Goal: Communication & Community: Participate in discussion

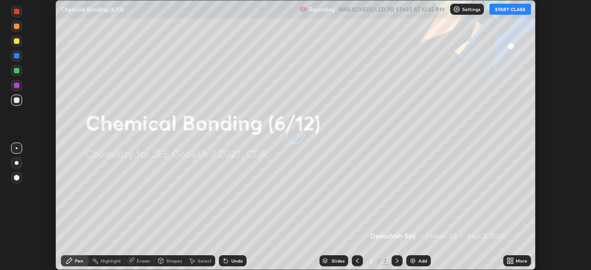
scroll to position [270, 591]
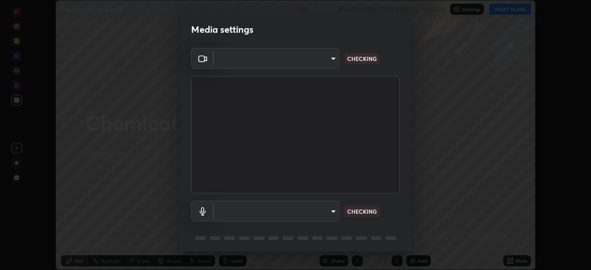
type input "f7d245abf0684c24fcfca86869c925f05e5e90ab47e824b3f573f0e27bb25b40"
click at [321, 213] on body "Erase all Chemical Bonding (6/12) Recording WAS SCHEDULED TO START AT 12:45 PM …" at bounding box center [295, 135] width 591 height 270
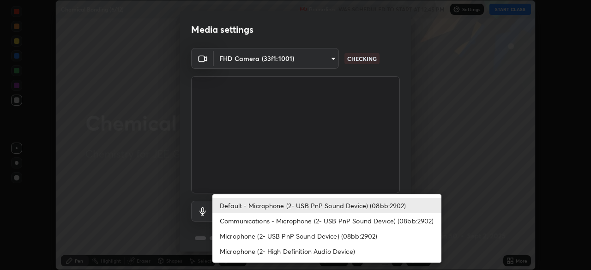
click at [310, 219] on li "Communications - Microphone (2- USB PnP Sound Device) (08bb:2902)" at bounding box center [326, 220] width 229 height 15
type input "communications"
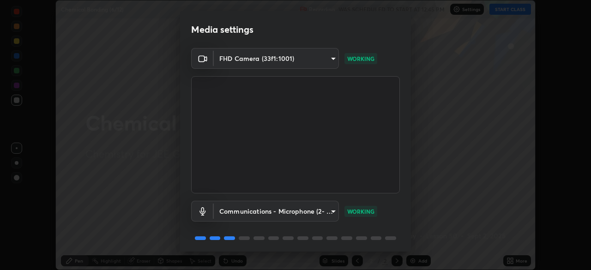
scroll to position [33, 0]
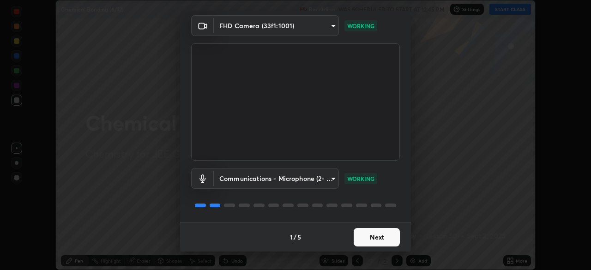
click at [371, 236] on button "Next" at bounding box center [377, 237] width 46 height 18
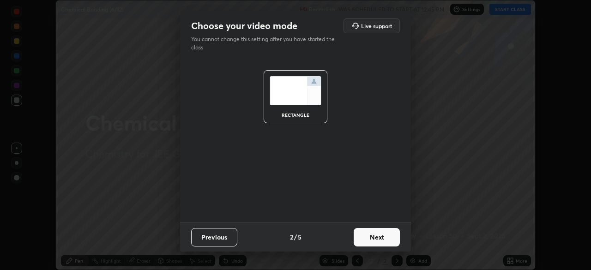
click at [374, 236] on button "Next" at bounding box center [377, 237] width 46 height 18
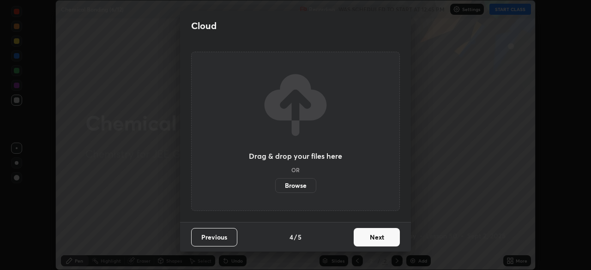
click at [379, 232] on button "Next" at bounding box center [377, 237] width 46 height 18
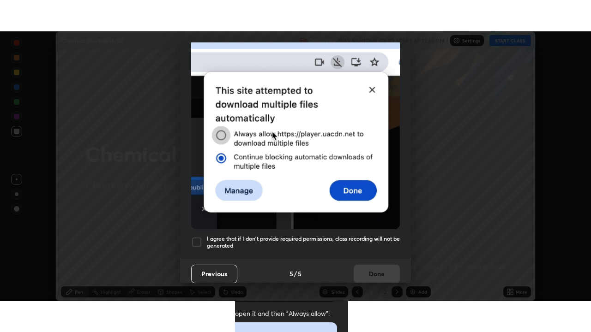
scroll to position [221, 0]
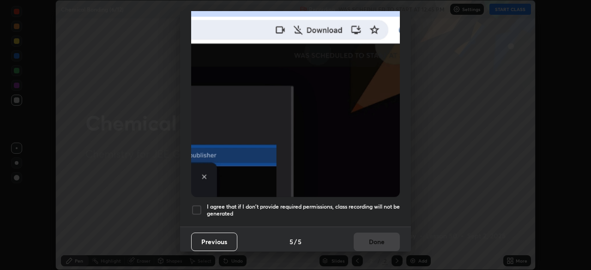
click at [199, 208] on div at bounding box center [196, 209] width 11 height 11
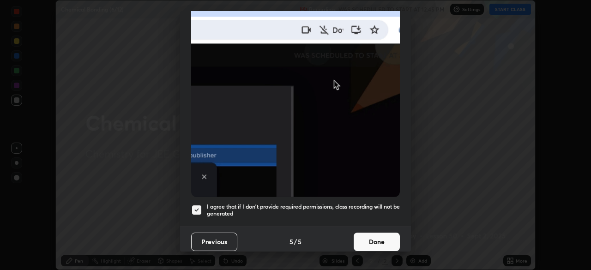
click at [384, 242] on button "Done" at bounding box center [377, 242] width 46 height 18
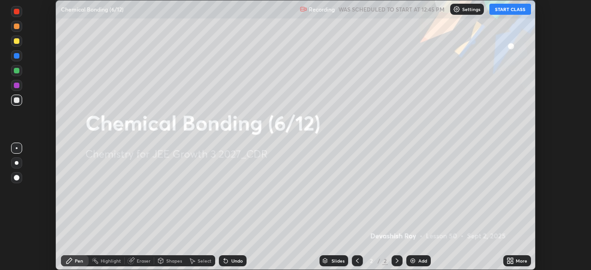
click at [508, 12] on button "START CLASS" at bounding box center [510, 9] width 42 height 11
click at [510, 261] on icon at bounding box center [509, 260] width 7 height 7
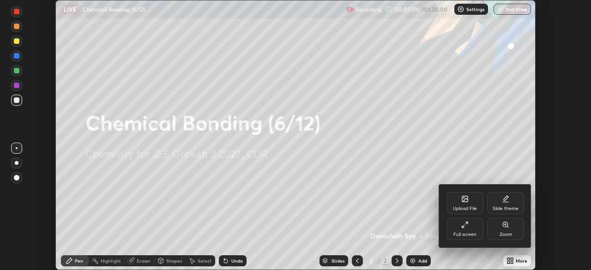
click at [469, 223] on div "Full screen" at bounding box center [464, 229] width 37 height 22
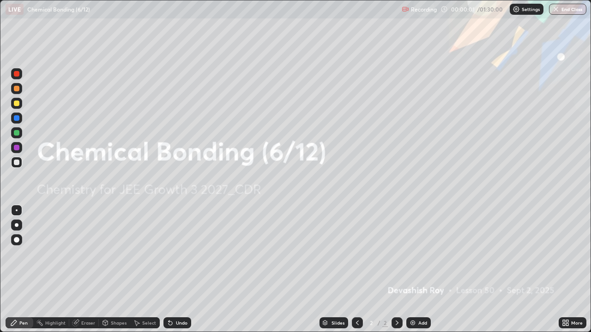
scroll to position [332, 591]
click at [415, 270] on div "Add" at bounding box center [418, 323] width 24 height 11
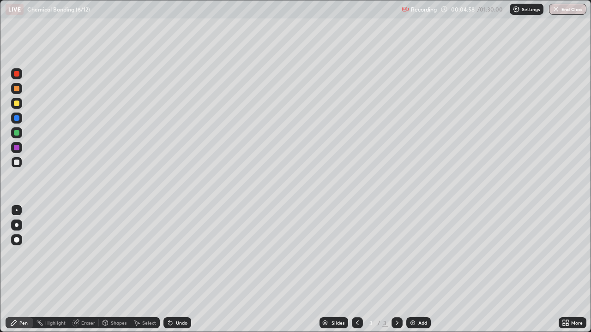
click at [17, 147] on div at bounding box center [17, 148] width 6 height 6
click at [176, 270] on div "Undo" at bounding box center [182, 323] width 12 height 5
click at [176, 270] on div "Undo" at bounding box center [177, 323] width 28 height 11
click at [173, 270] on icon at bounding box center [170, 322] width 7 height 7
click at [17, 163] on div at bounding box center [17, 163] width 6 height 6
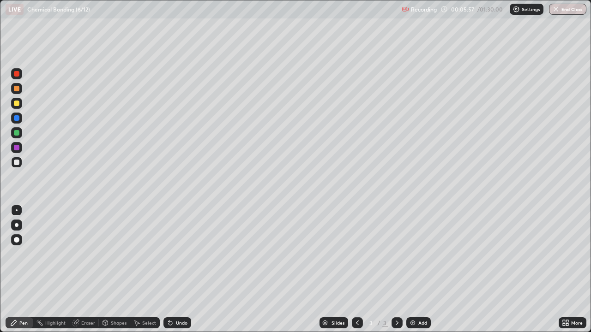
click at [18, 107] on div at bounding box center [16, 103] width 11 height 11
click at [17, 166] on div at bounding box center [16, 162] width 11 height 11
click at [17, 107] on div at bounding box center [16, 103] width 11 height 11
click at [17, 162] on div at bounding box center [17, 163] width 6 height 6
click at [118, 270] on div "Shapes" at bounding box center [119, 323] width 16 height 5
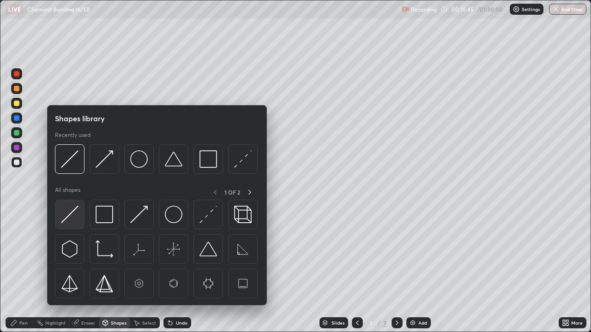
click at [70, 218] on img at bounding box center [70, 215] width 18 height 18
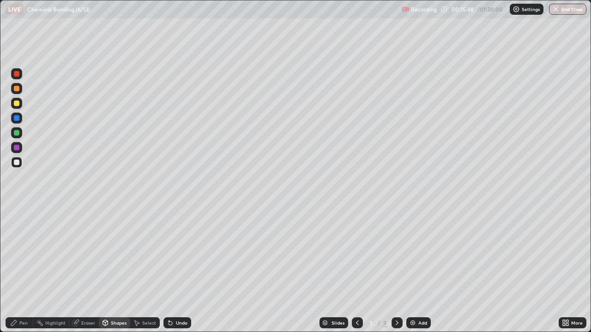
click at [19, 270] on div "Pen" at bounding box center [20, 323] width 28 height 11
click at [19, 103] on div at bounding box center [17, 104] width 6 height 6
click at [20, 162] on div at bounding box center [16, 162] width 11 height 11
click at [19, 164] on div at bounding box center [17, 163] width 6 height 6
click at [179, 270] on div "Undo" at bounding box center [182, 323] width 12 height 5
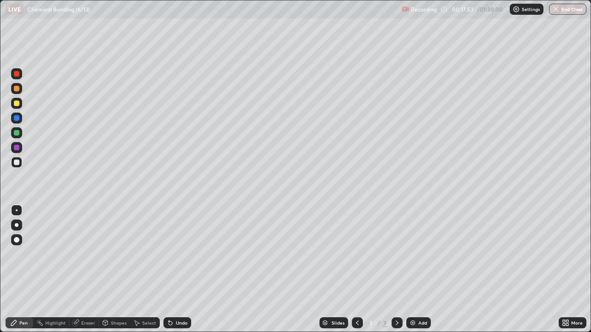
click at [176, 270] on div "Undo" at bounding box center [182, 323] width 12 height 5
click at [176, 270] on div "Undo" at bounding box center [177, 323] width 28 height 11
click at [177, 270] on div "Undo" at bounding box center [182, 323] width 12 height 5
click at [173, 270] on div "Undo" at bounding box center [177, 323] width 28 height 11
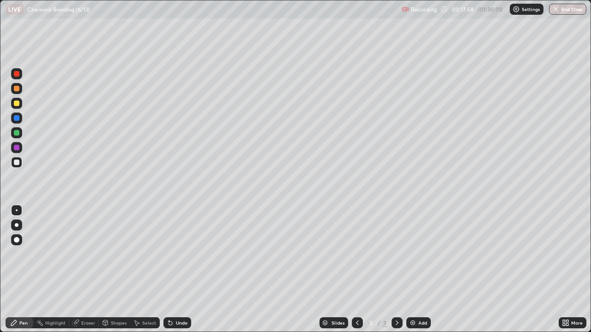
click at [173, 270] on div "Undo" at bounding box center [177, 323] width 28 height 11
click at [169, 270] on icon at bounding box center [170, 324] width 4 height 4
click at [144, 270] on div "Select" at bounding box center [149, 323] width 14 height 5
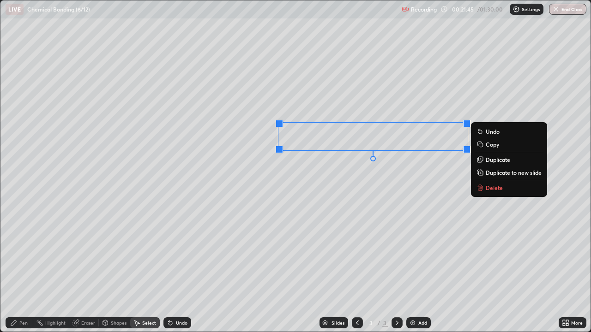
click at [349, 202] on div "0 ° Undo Copy Duplicate Duplicate to new slide Delete" at bounding box center [295, 165] width 590 height 331
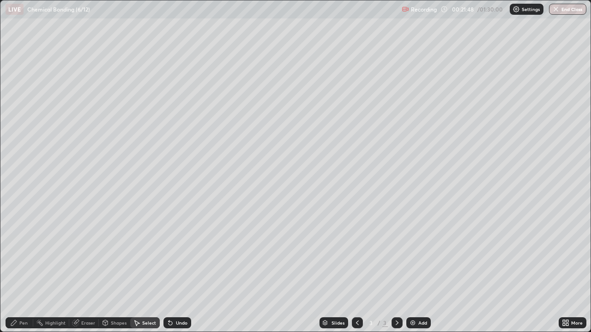
click at [29, 270] on div "Pen" at bounding box center [20, 323] width 28 height 11
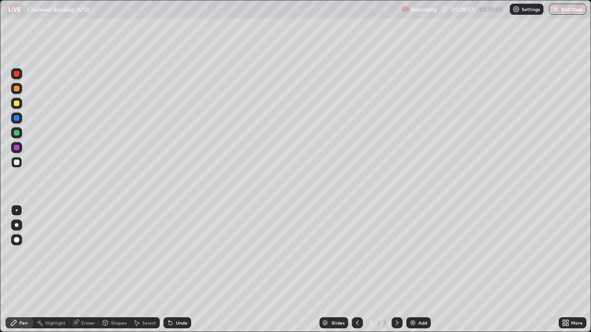
click at [14, 104] on div at bounding box center [17, 104] width 6 height 6
click at [20, 166] on div at bounding box center [16, 162] width 11 height 11
click at [420, 270] on div "Add" at bounding box center [422, 323] width 9 height 5
click at [355, 270] on icon at bounding box center [357, 322] width 7 height 7
click at [416, 270] on div "Add" at bounding box center [418, 323] width 24 height 11
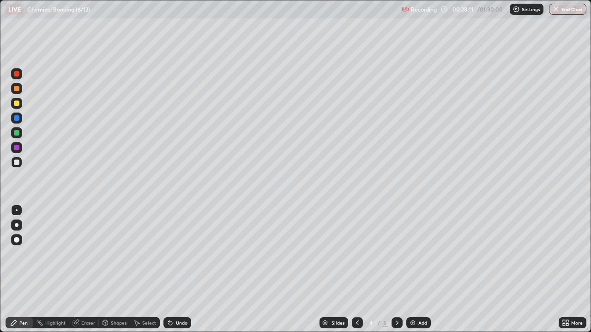
click at [19, 107] on div at bounding box center [16, 103] width 11 height 11
click at [18, 164] on div at bounding box center [17, 163] width 6 height 6
click at [174, 270] on div "Undo" at bounding box center [177, 323] width 28 height 11
click at [17, 108] on div at bounding box center [16, 103] width 11 height 11
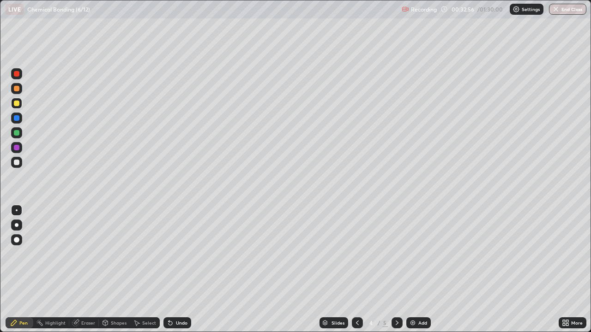
click at [17, 163] on div at bounding box center [17, 163] width 6 height 6
click at [182, 270] on div "Undo" at bounding box center [182, 323] width 12 height 5
click at [173, 270] on div "Undo" at bounding box center [177, 323] width 28 height 11
click at [175, 270] on div "Undo" at bounding box center [177, 323] width 28 height 11
click at [18, 108] on div at bounding box center [16, 103] width 11 height 11
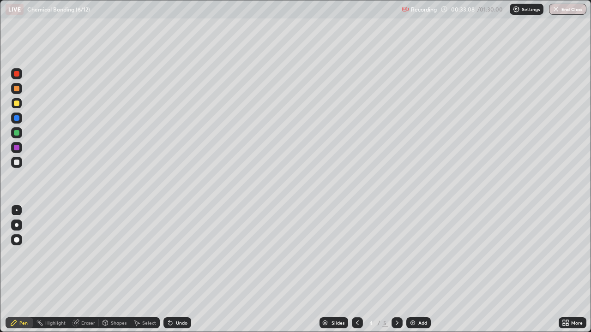
click at [16, 162] on div at bounding box center [17, 163] width 6 height 6
click at [171, 270] on icon at bounding box center [170, 322] width 7 height 7
click at [420, 270] on div "Add" at bounding box center [422, 323] width 9 height 5
click at [19, 105] on div at bounding box center [16, 103] width 11 height 11
click at [17, 163] on div at bounding box center [17, 163] width 6 height 6
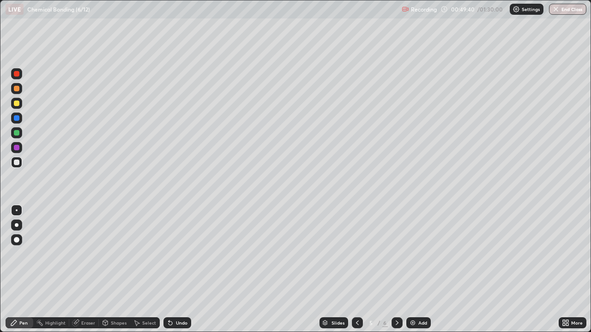
click at [111, 270] on div "Shapes" at bounding box center [119, 323] width 16 height 5
click at [113, 270] on div "Shapes" at bounding box center [119, 323] width 16 height 5
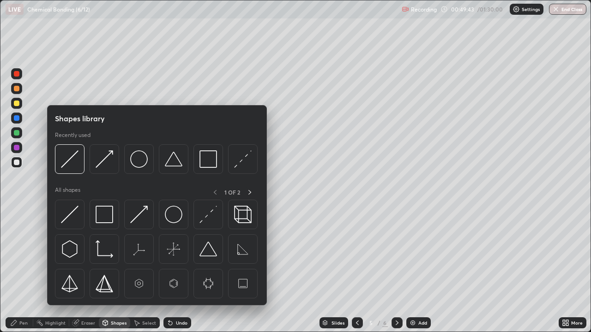
click at [136, 224] on div at bounding box center [139, 215] width 30 height 30
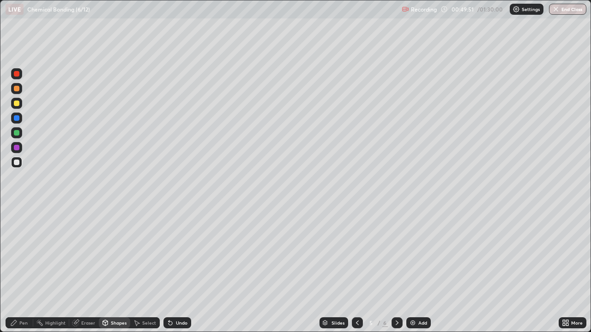
click at [24, 270] on div "Pen" at bounding box center [23, 323] width 8 height 5
click at [396, 270] on icon at bounding box center [396, 322] width 7 height 7
click at [16, 104] on div at bounding box center [17, 104] width 6 height 6
click at [18, 165] on div at bounding box center [17, 163] width 6 height 6
click at [413, 270] on img at bounding box center [412, 322] width 7 height 7
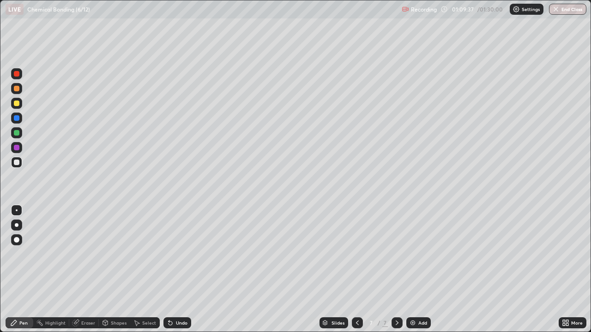
click at [354, 270] on icon at bounding box center [357, 322] width 7 height 7
click at [396, 270] on icon at bounding box center [397, 323] width 3 height 5
click at [17, 106] on div at bounding box center [17, 104] width 6 height 6
click at [22, 162] on div at bounding box center [16, 162] width 11 height 11
click at [122, 270] on div "Shapes" at bounding box center [114, 323] width 31 height 11
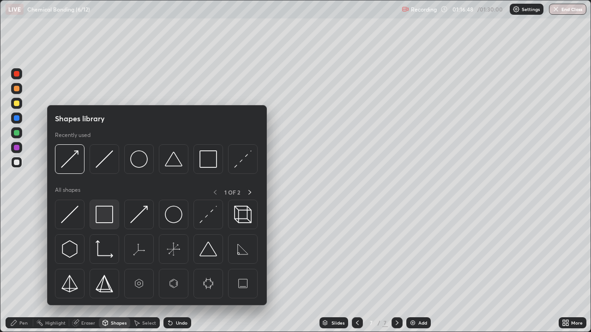
click at [104, 221] on img at bounding box center [105, 215] width 18 height 18
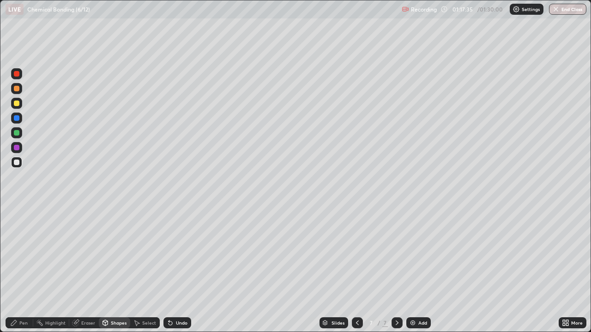
click at [115, 270] on div "Shapes" at bounding box center [119, 323] width 16 height 5
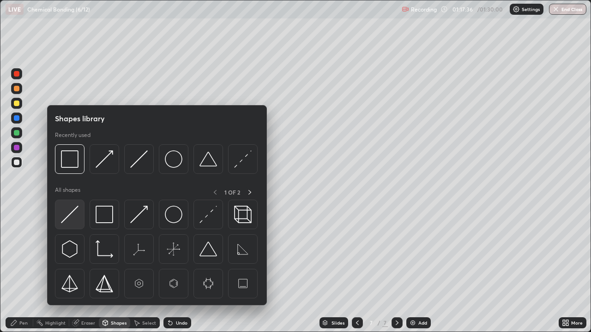
click at [74, 216] on img at bounding box center [70, 215] width 18 height 18
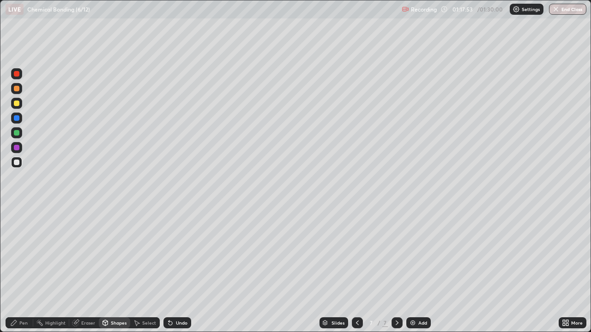
click at [172, 270] on div "Undo" at bounding box center [177, 323] width 28 height 11
click at [23, 270] on div "Pen" at bounding box center [23, 323] width 8 height 5
click at [16, 102] on div at bounding box center [17, 104] width 6 height 6
click at [17, 164] on div at bounding box center [17, 163] width 6 height 6
click at [176, 270] on div "Undo" at bounding box center [182, 323] width 12 height 5
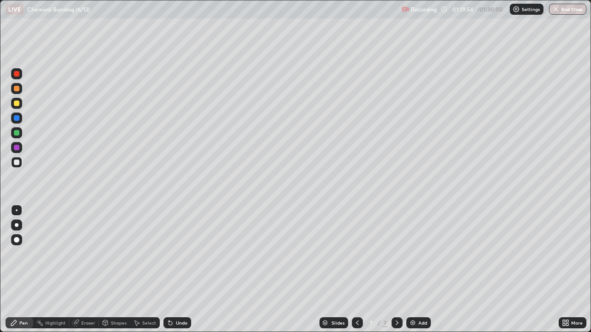
click at [176, 270] on div "Undo" at bounding box center [182, 323] width 12 height 5
click at [174, 270] on div "Undo" at bounding box center [177, 323] width 28 height 11
click at [18, 93] on div at bounding box center [16, 88] width 11 height 11
click at [179, 270] on div "Undo" at bounding box center [182, 323] width 12 height 5
click at [177, 270] on div "Undo" at bounding box center [177, 323] width 28 height 11
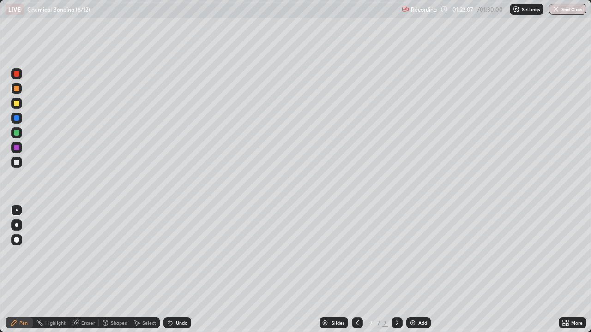
click at [176, 270] on div "Undo" at bounding box center [177, 323] width 28 height 11
click at [178, 270] on div "Undo" at bounding box center [182, 323] width 12 height 5
click at [177, 270] on div "Undo" at bounding box center [182, 323] width 12 height 5
click at [18, 166] on div at bounding box center [16, 162] width 11 height 11
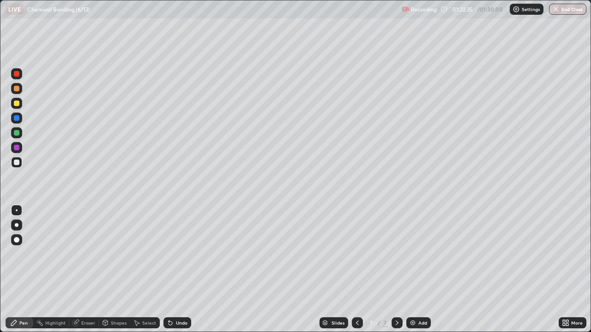
click at [114, 270] on div "Shapes" at bounding box center [119, 323] width 16 height 5
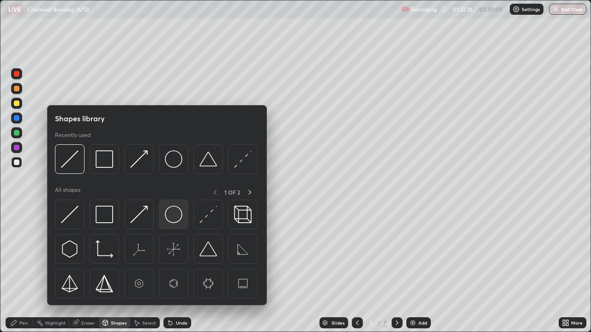
click at [175, 217] on img at bounding box center [174, 215] width 18 height 18
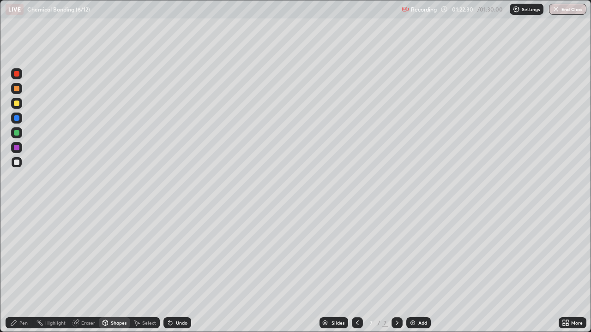
click at [23, 270] on div "Pen" at bounding box center [23, 323] width 8 height 5
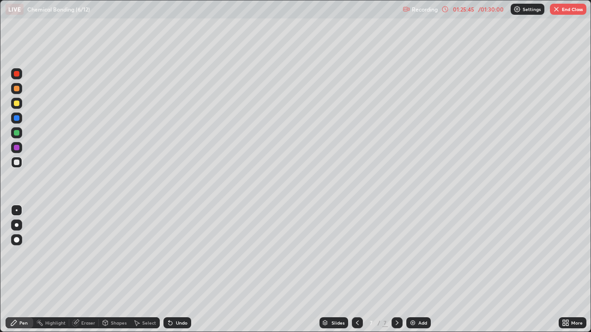
click at [423, 270] on div "Add" at bounding box center [418, 323] width 24 height 11
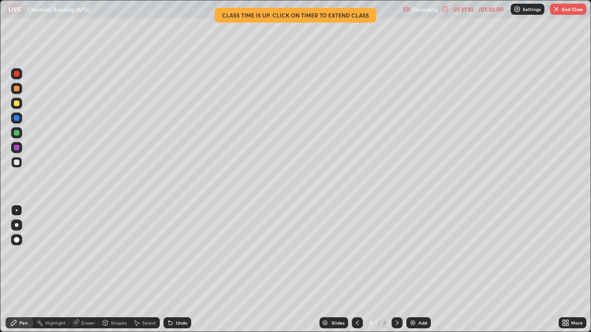
click at [556, 12] on img "button" at bounding box center [555, 9] width 7 height 7
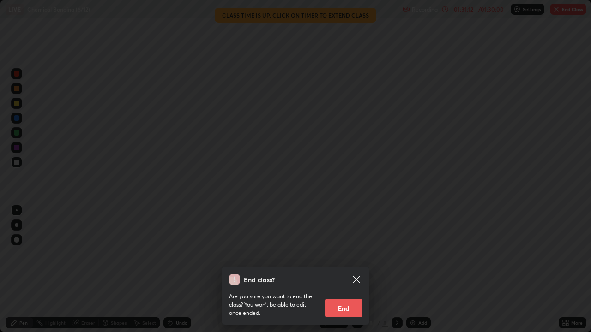
click at [352, 270] on button "End" at bounding box center [343, 308] width 37 height 18
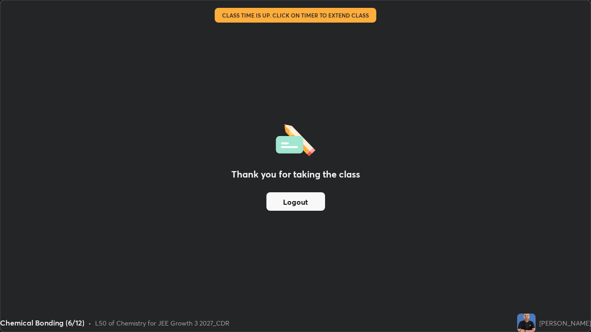
click at [299, 202] on button "Logout" at bounding box center [295, 201] width 59 height 18
